Goal: Information Seeking & Learning: Learn about a topic

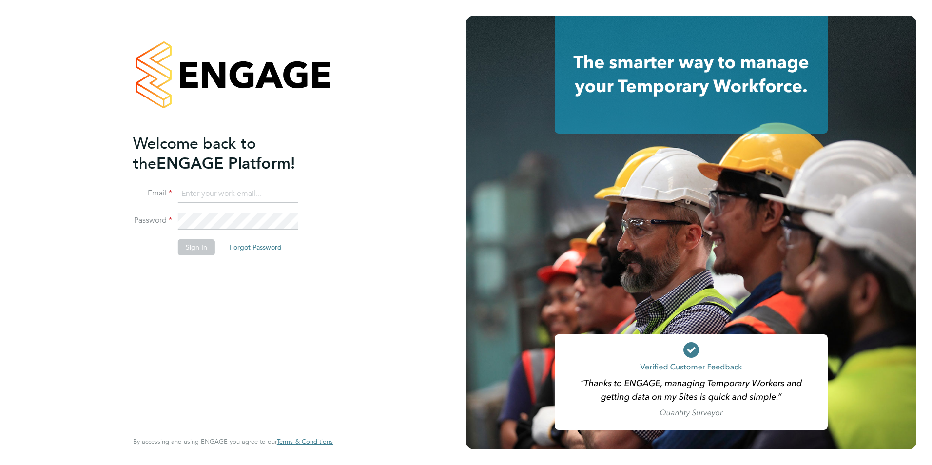
type input "[PERSON_NAME][EMAIL_ADDRESS][DOMAIN_NAME]"
click at [192, 247] on button "Sign In" at bounding box center [196, 247] width 37 height 16
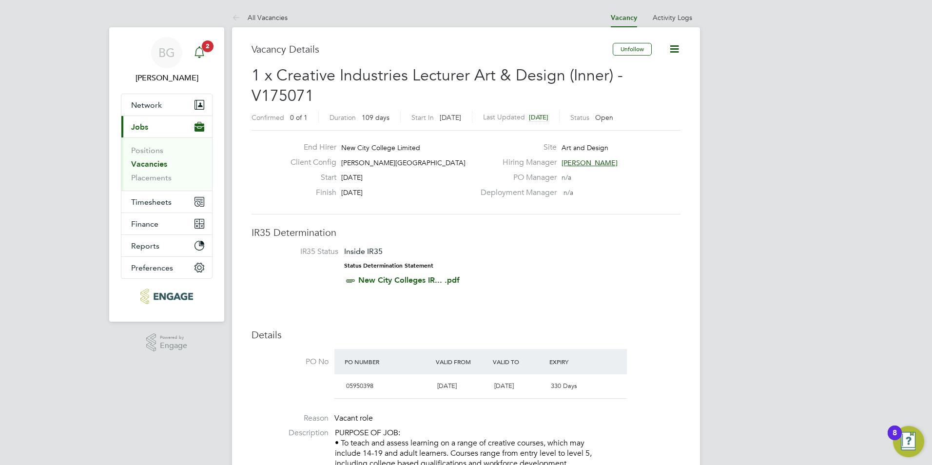
click at [201, 50] on icon "Main navigation" at bounding box center [199, 52] width 12 height 12
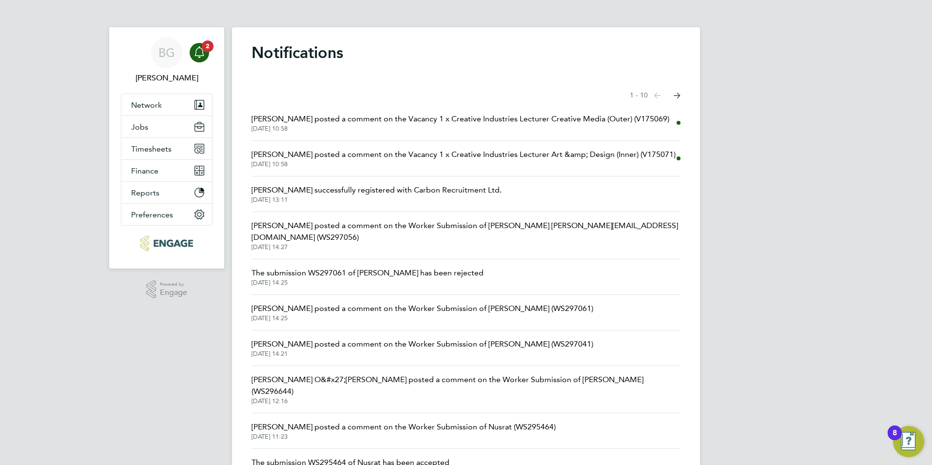
click at [478, 122] on span "[PERSON_NAME] posted a comment on the Vacancy 1 x Creative Industries Lecturer …" at bounding box center [460, 119] width 418 height 12
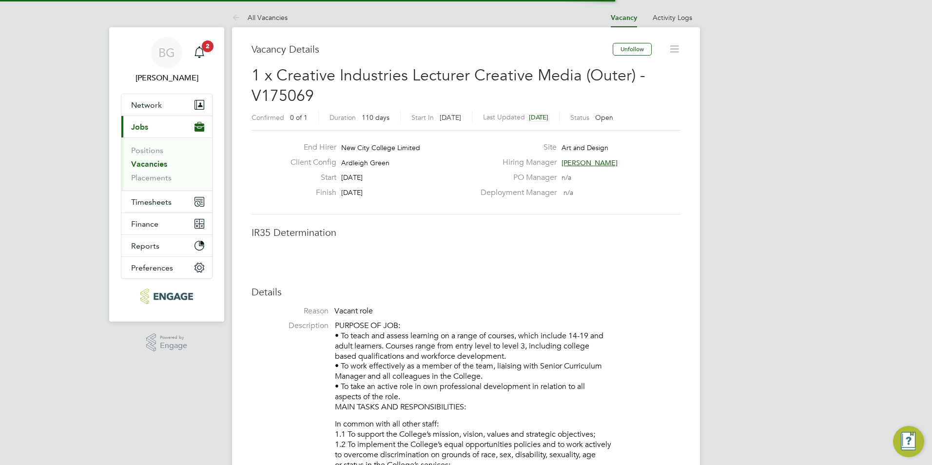
scroll to position [16, 192]
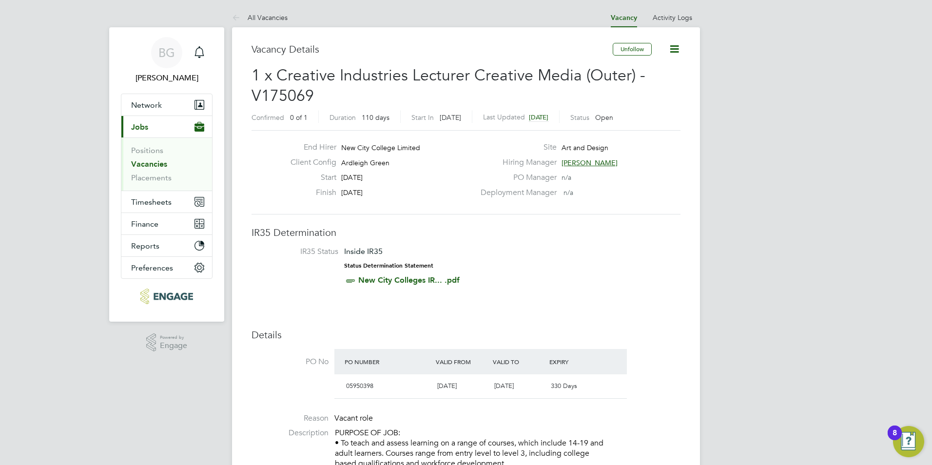
click at [157, 166] on link "Vacancies" at bounding box center [149, 163] width 36 height 9
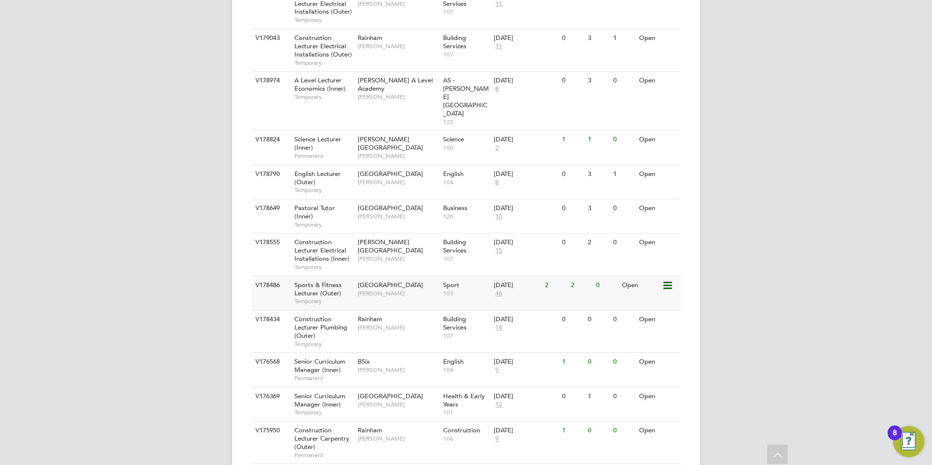
click at [525, 276] on div "[DATE] 46" at bounding box center [516, 289] width 51 height 26
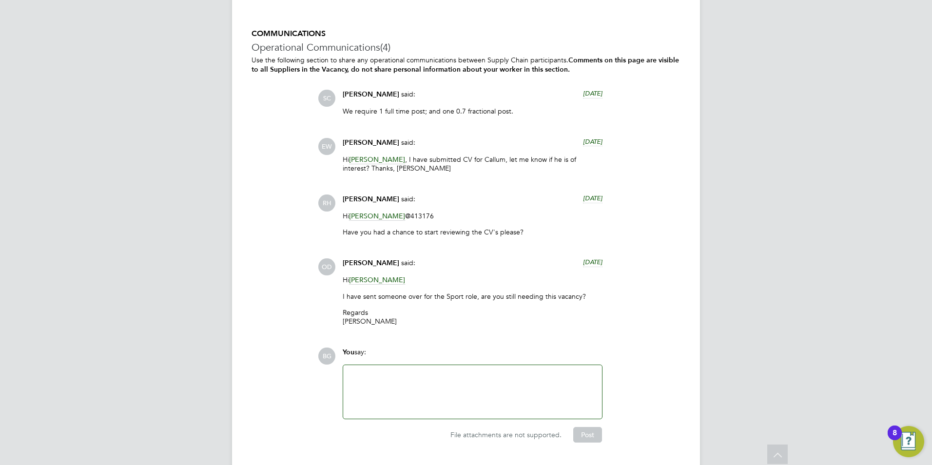
scroll to position [2117, 0]
